Goal: Navigation & Orientation: Find specific page/section

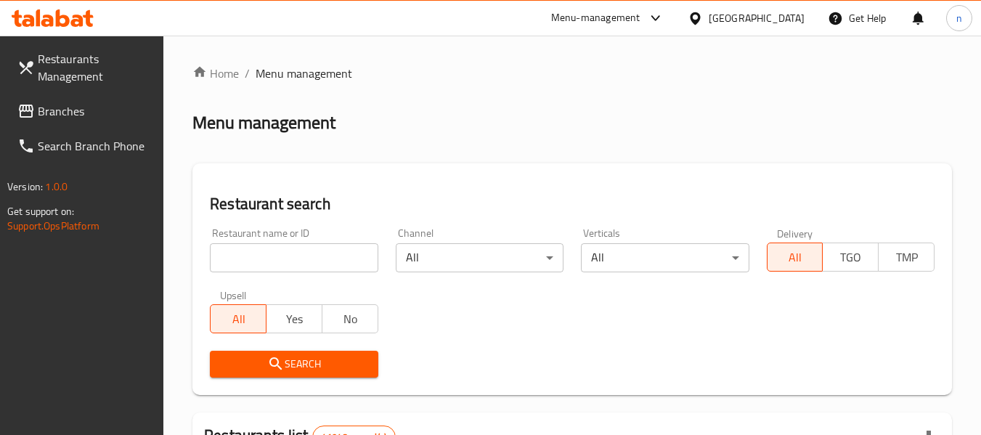
click at [736, 20] on div "[GEOGRAPHIC_DATA]" at bounding box center [756, 18] width 96 height 16
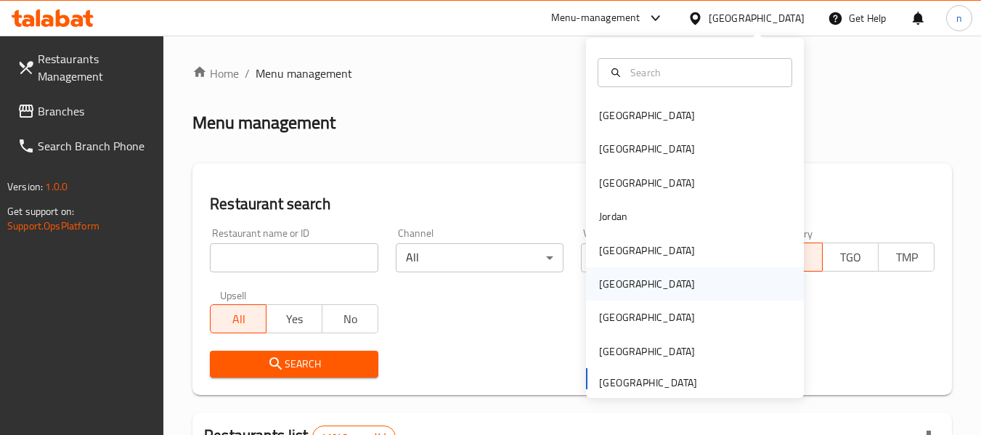
click at [603, 278] on div "[GEOGRAPHIC_DATA]" at bounding box center [647, 284] width 96 height 16
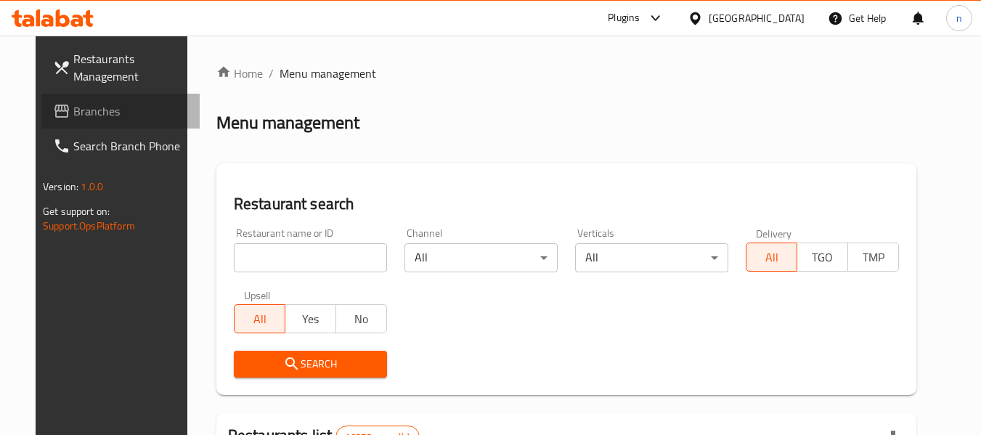
click at [73, 113] on span "Branches" at bounding box center [130, 110] width 115 height 17
